Goal: Information Seeking & Learning: Learn about a topic

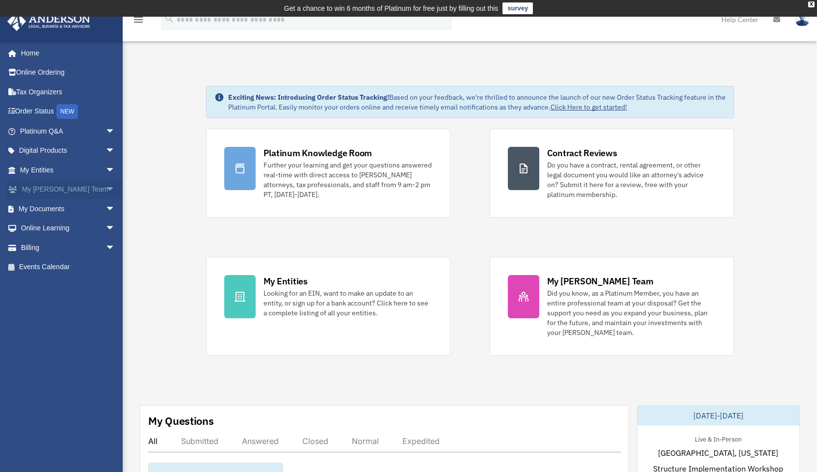
click at [106, 186] on span "arrow_drop_down" at bounding box center [116, 190] width 20 height 20
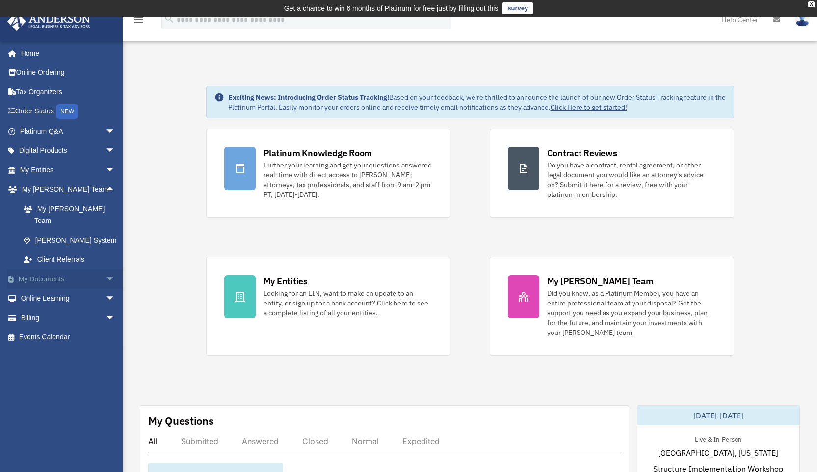
click at [106, 269] on span "arrow_drop_down" at bounding box center [116, 279] width 20 height 20
click at [55, 366] on link "Online Learning arrow_drop_down" at bounding box center [68, 376] width 123 height 20
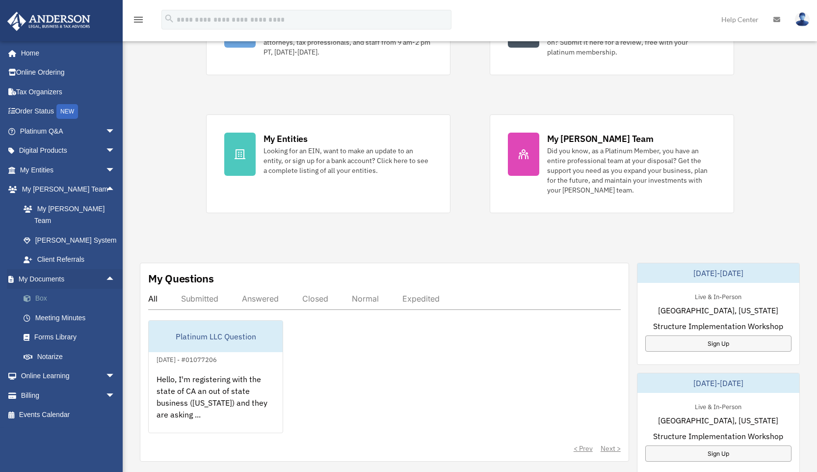
scroll to position [147, 0]
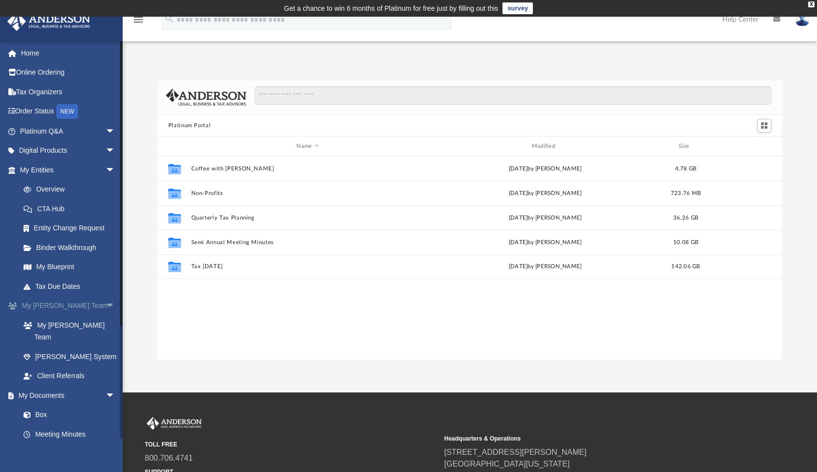
scroll to position [216, 618]
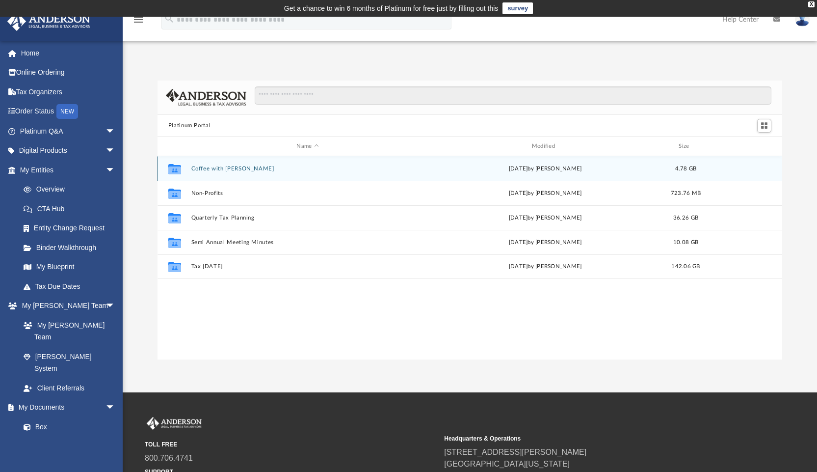
click at [224, 166] on button "Coffee with Carl" at bounding box center [307, 168] width 233 height 6
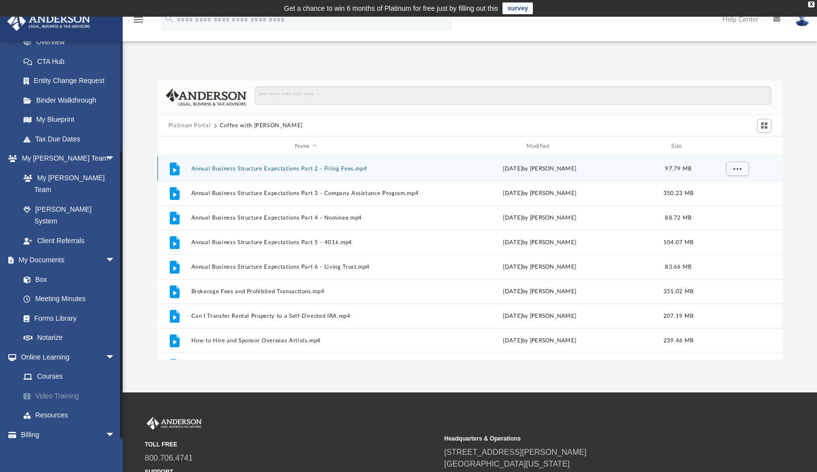
scroll to position [150, 0]
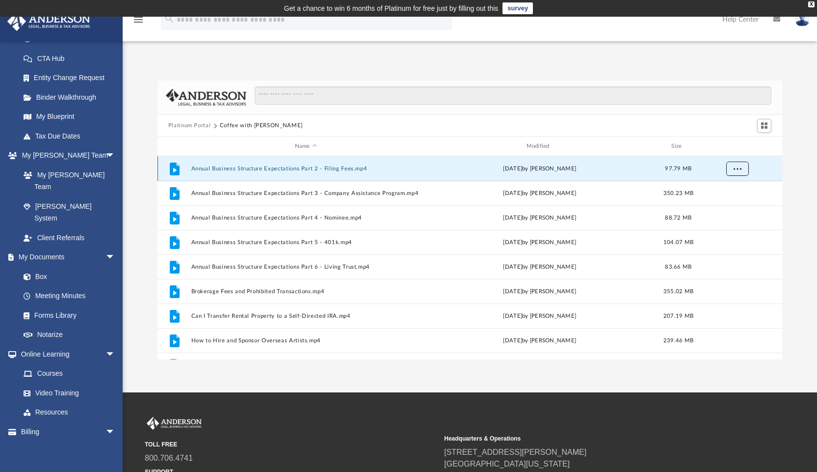
click at [737, 166] on span "More options" at bounding box center [737, 168] width 8 height 5
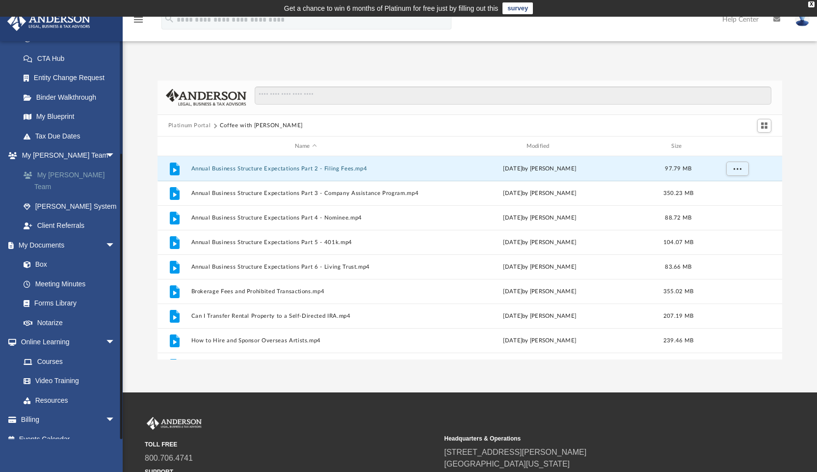
click at [77, 173] on link "My [PERSON_NAME] Team" at bounding box center [72, 180] width 116 height 31
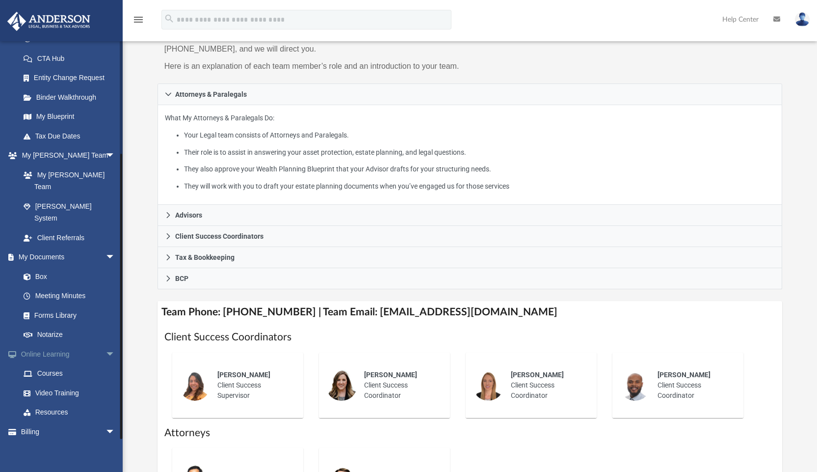
scroll to position [147, 0]
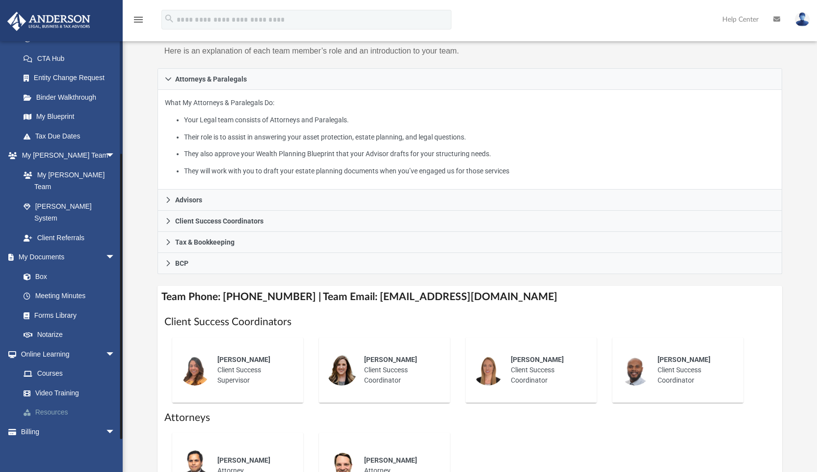
click at [51, 403] on link "Resources" at bounding box center [72, 413] width 116 height 20
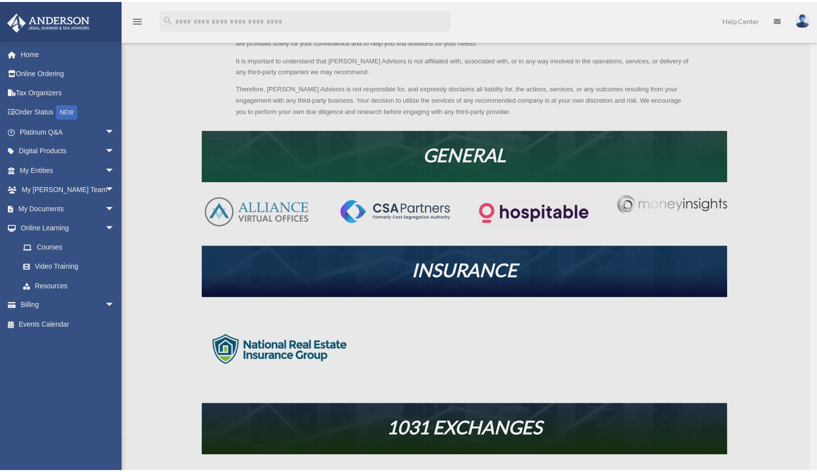
scroll to position [147, 0]
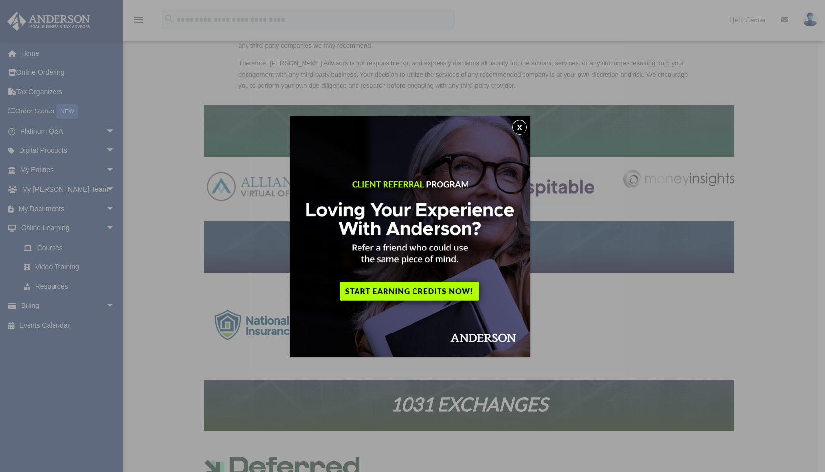
click at [519, 124] on button "x" at bounding box center [519, 127] width 15 height 15
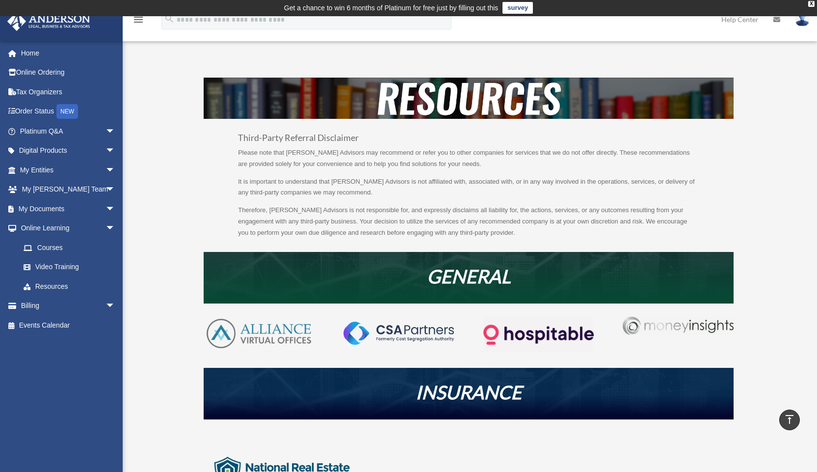
scroll to position [0, 0]
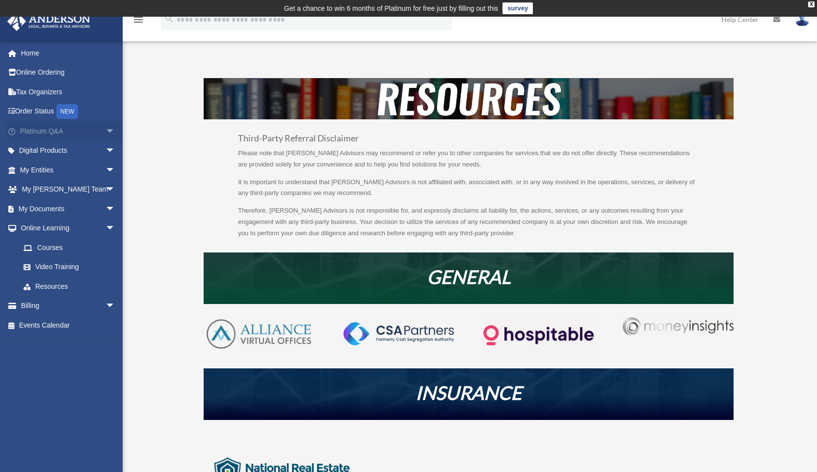
click at [106, 127] on span "arrow_drop_down" at bounding box center [116, 131] width 20 height 20
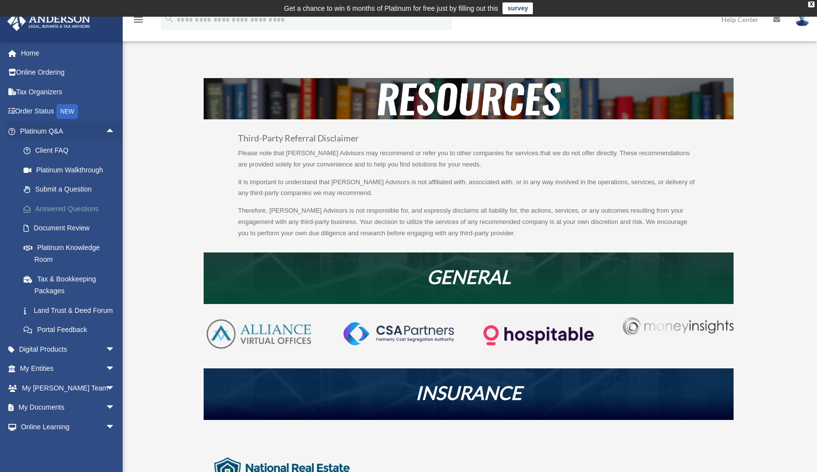
click at [70, 205] on link "Answered Questions" at bounding box center [72, 209] width 116 height 20
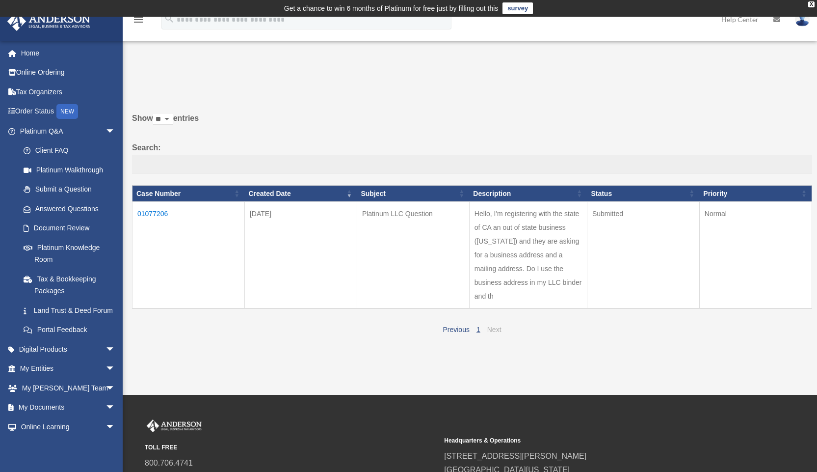
click at [498, 325] on link "Next" at bounding box center [494, 329] width 14 height 8
